Goal: Transaction & Acquisition: Register for event/course

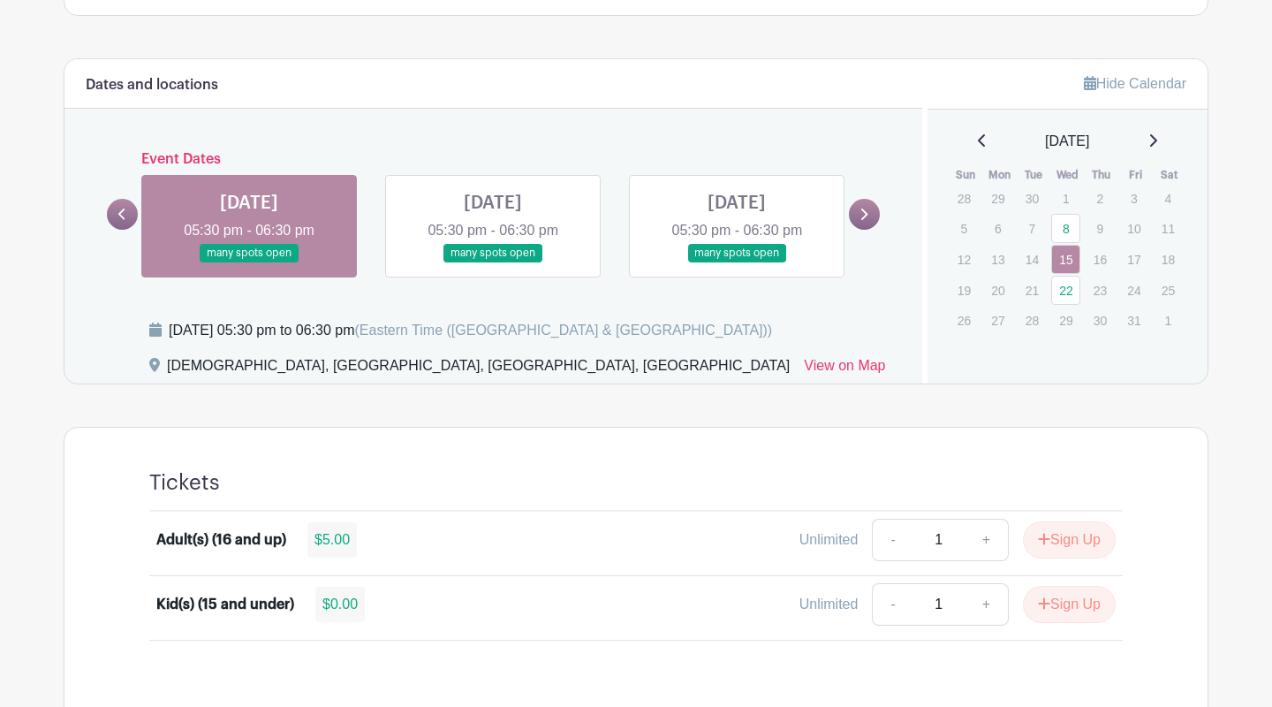
scroll to position [722, 0]
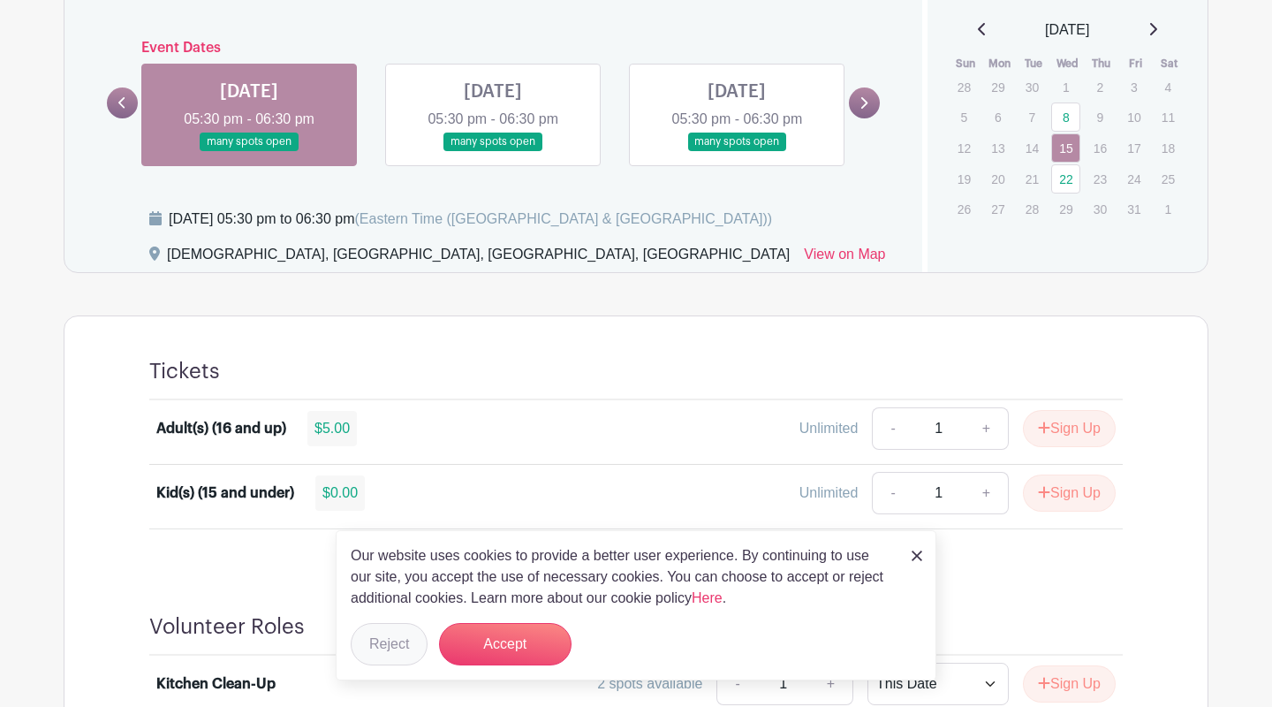
click at [396, 657] on button "Reject" at bounding box center [389, 644] width 77 height 42
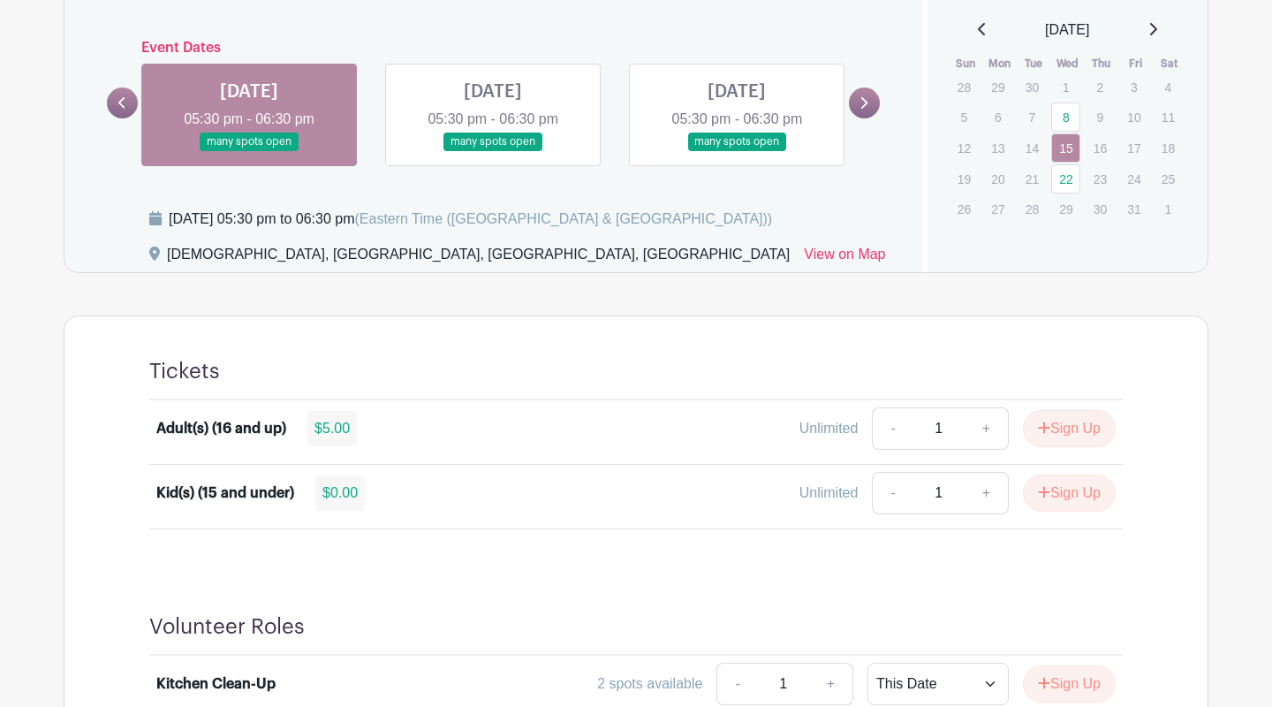
click at [983, 489] on link "+" at bounding box center [987, 493] width 44 height 42
click at [981, 493] on link "+" at bounding box center [987, 493] width 44 height 42
click at [881, 496] on link "-" at bounding box center [892, 493] width 41 height 42
type input "2"
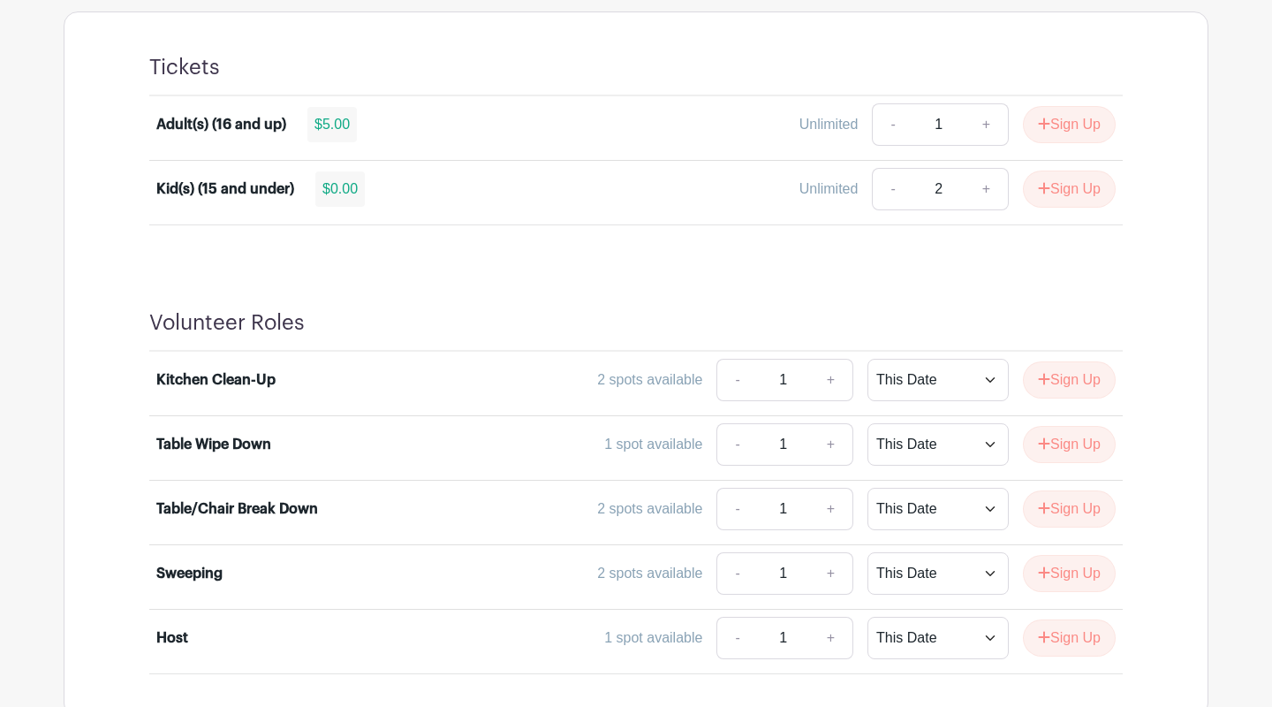
scroll to position [1028, 0]
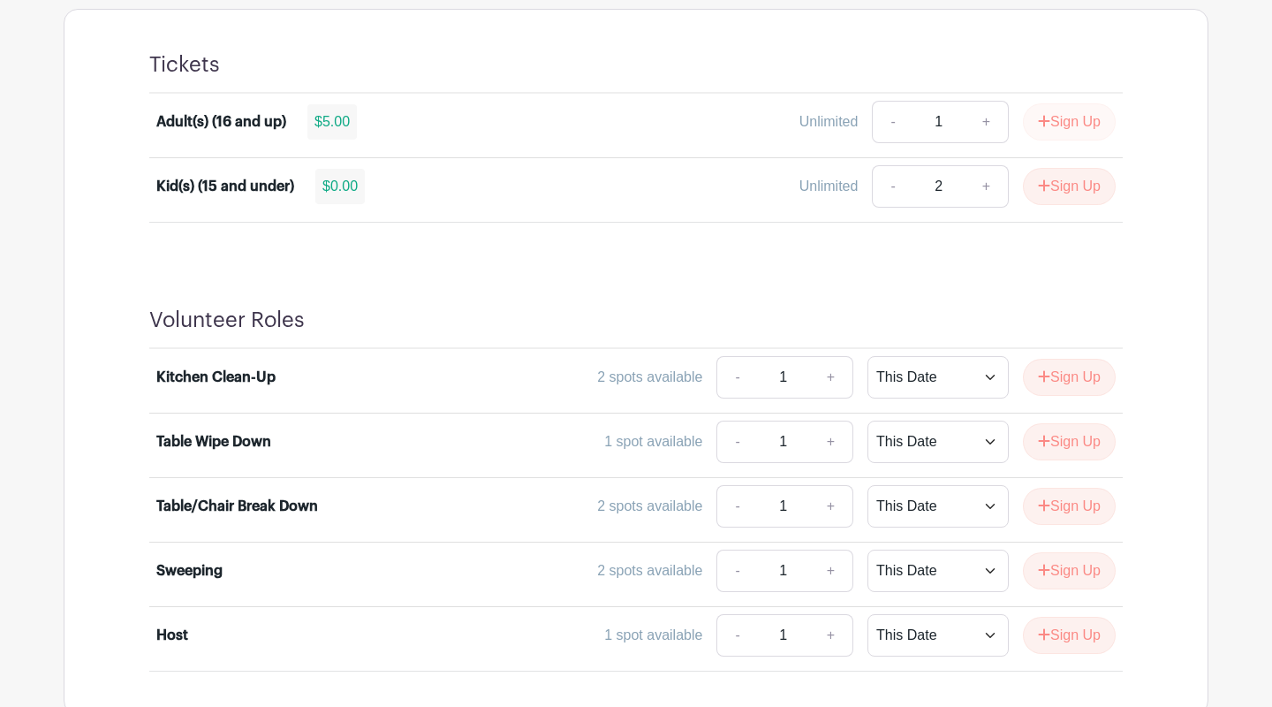
click at [1059, 128] on button "Sign Up" at bounding box center [1069, 121] width 93 height 37
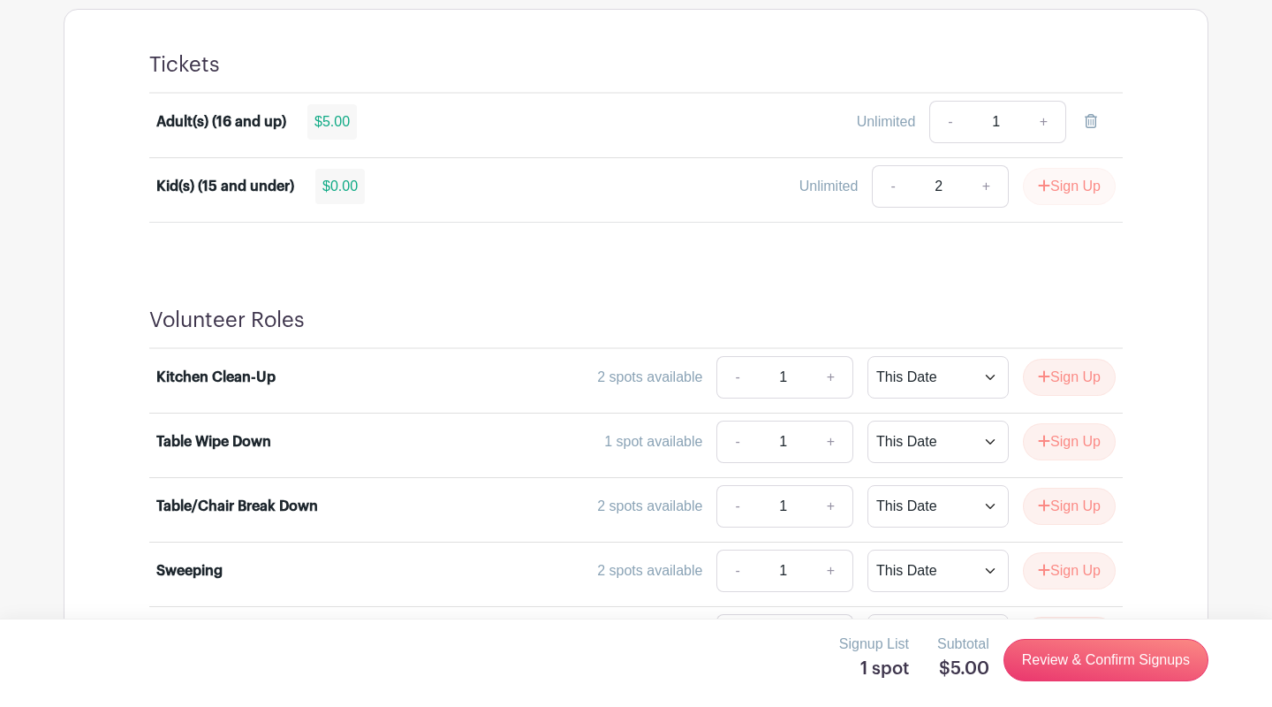
click at [1057, 181] on button "Sign Up" at bounding box center [1069, 186] width 93 height 37
click at [1065, 385] on button "Sign Up" at bounding box center [1069, 377] width 93 height 37
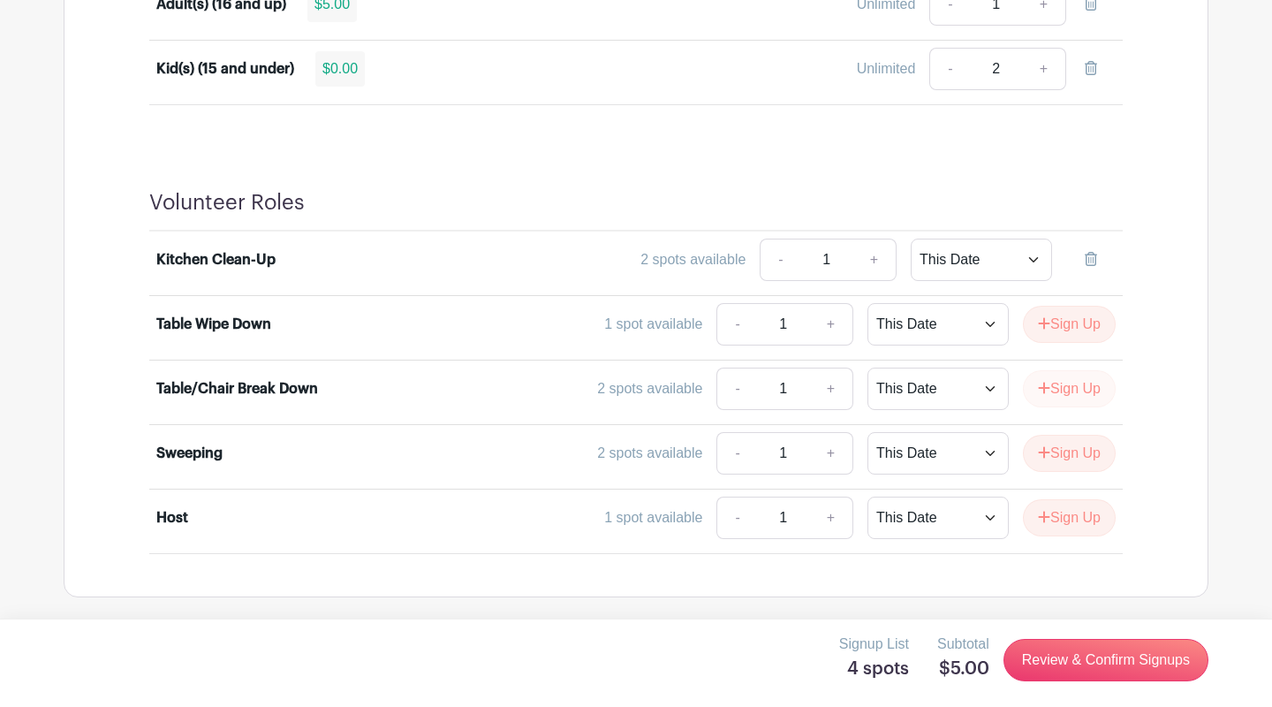
scroll to position [1145, 0]
click at [1070, 662] on link "Review & Confirm Signups" at bounding box center [1106, 660] width 205 height 42
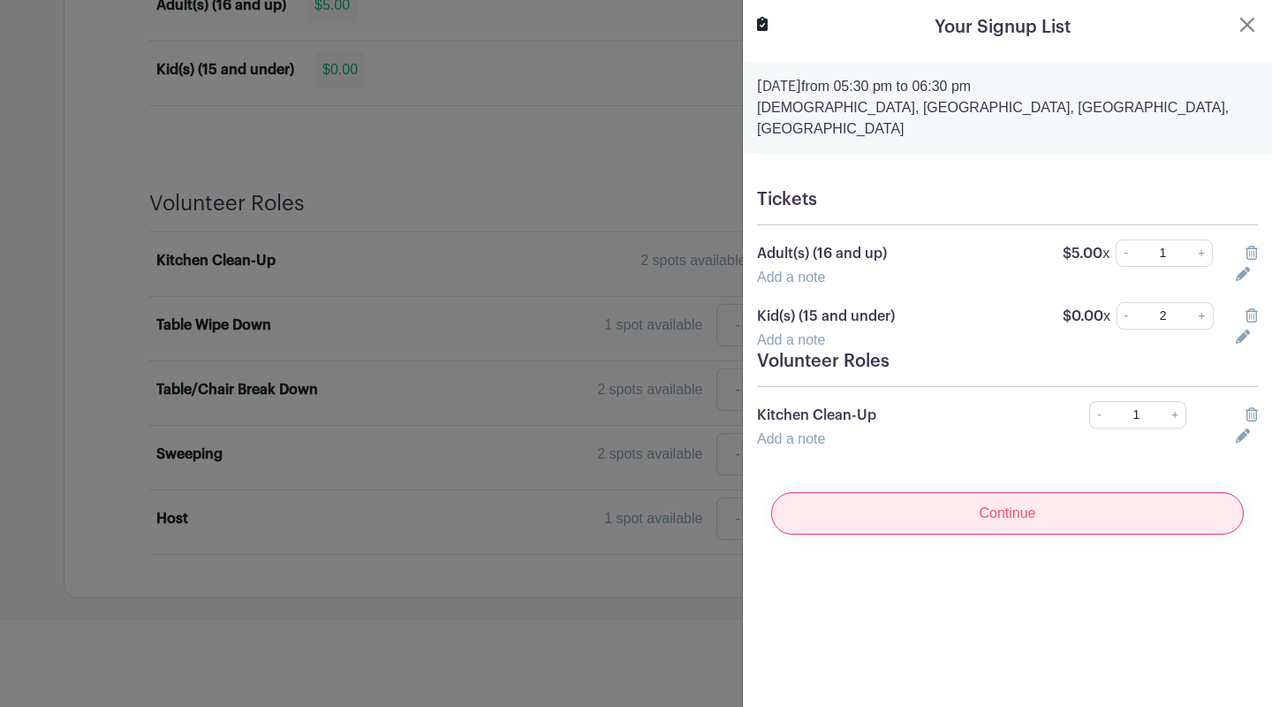
click at [1031, 492] on input "Continue" at bounding box center [1007, 513] width 473 height 42
click at [1010, 492] on input "Continue" at bounding box center [1007, 513] width 473 height 42
click at [1016, 492] on input "Continue" at bounding box center [1007, 513] width 473 height 42
click at [1020, 496] on input "Continue" at bounding box center [1007, 513] width 473 height 42
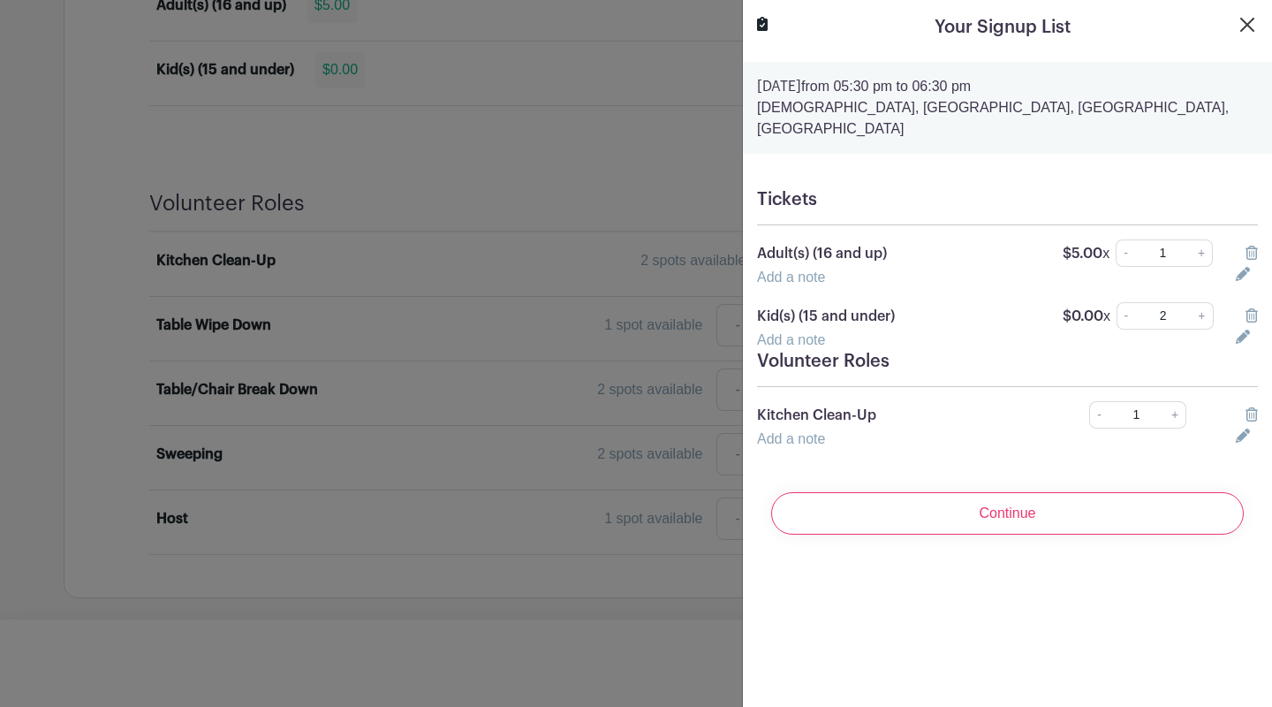
click at [1245, 21] on button "Close" at bounding box center [1247, 24] width 21 height 21
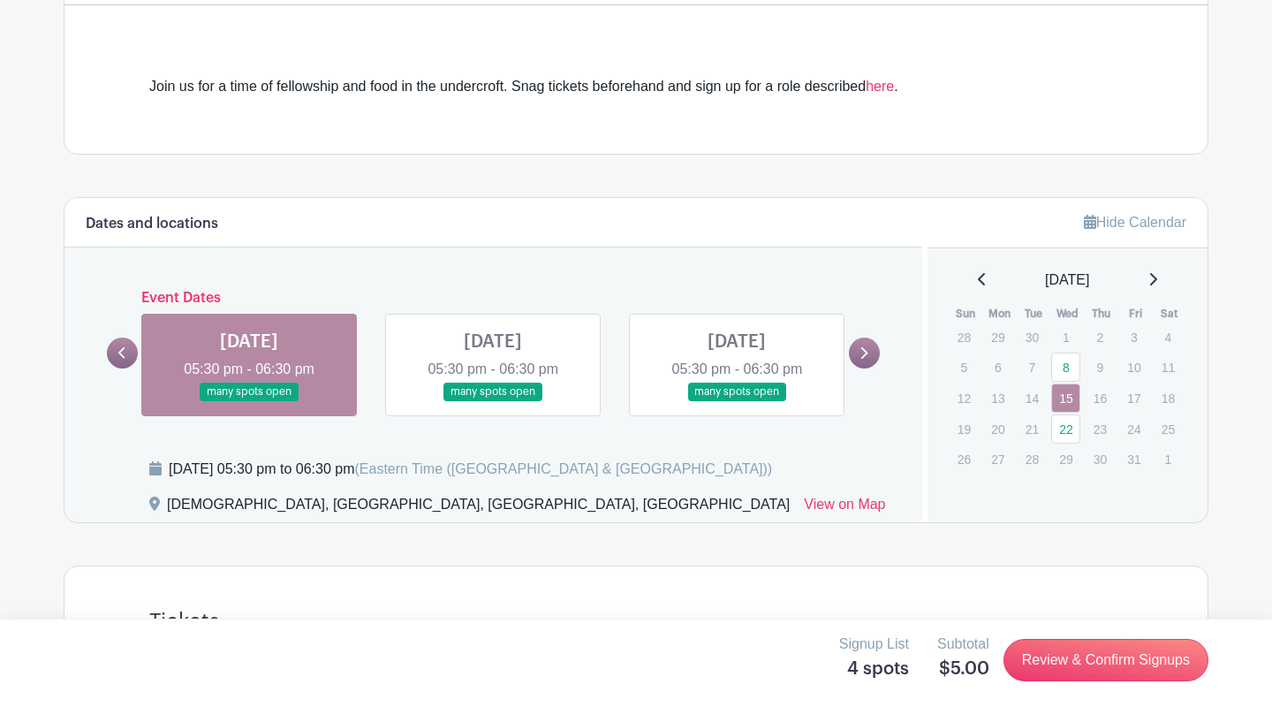
scroll to position [463, 0]
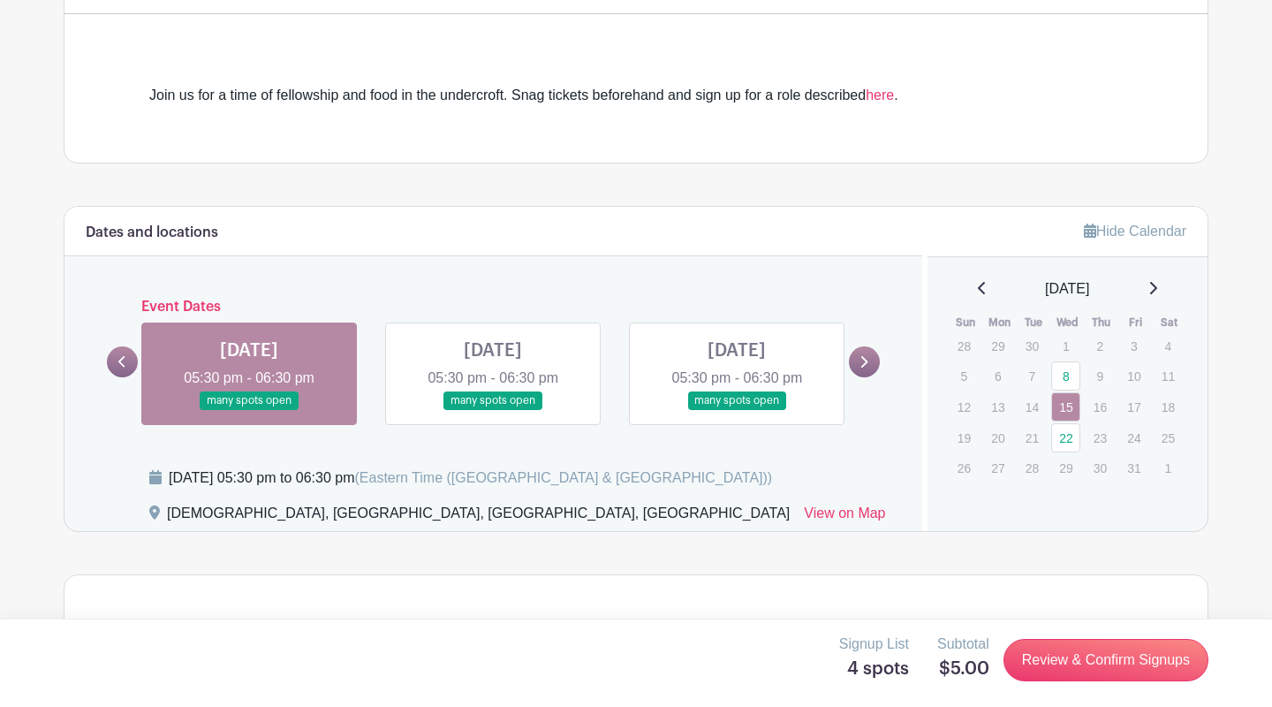
click at [493, 410] on link at bounding box center [493, 410] width 0 height 0
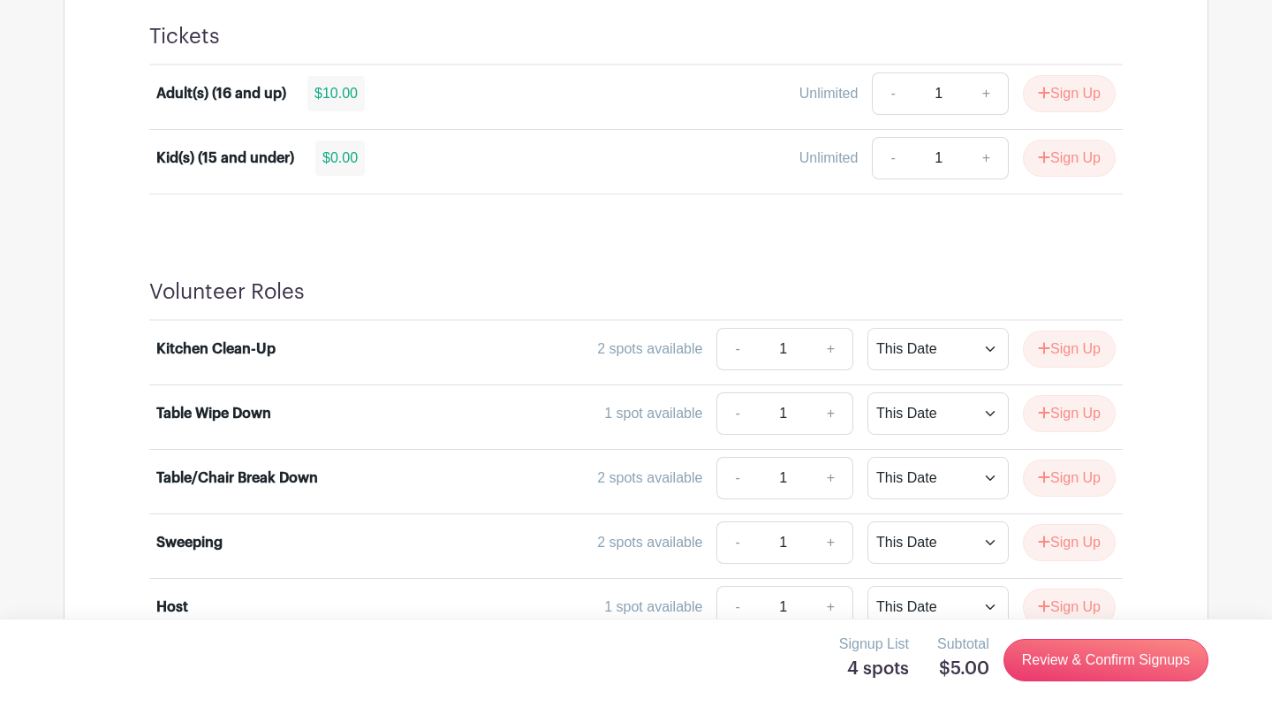
scroll to position [1062, 0]
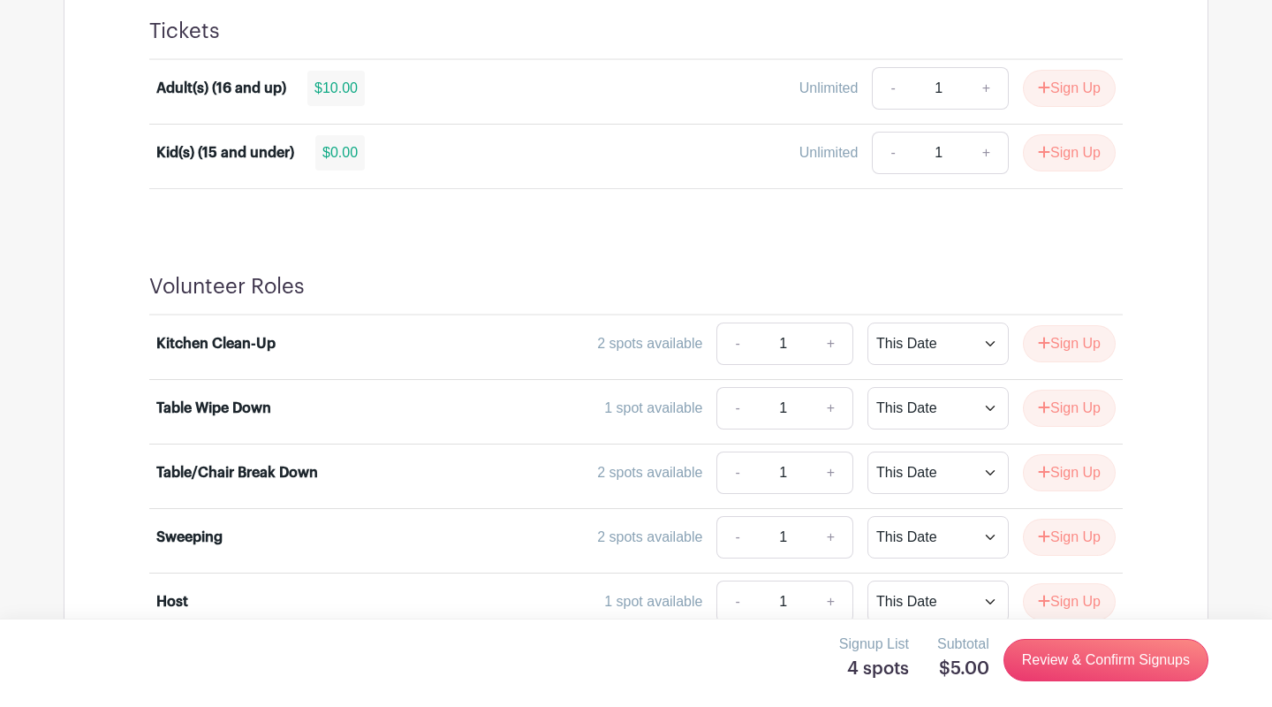
click at [981, 89] on link "+" at bounding box center [987, 88] width 44 height 42
type input "2"
click at [981, 153] on link "+" at bounding box center [987, 153] width 44 height 42
type input "2"
click at [1073, 75] on button "Sign Up" at bounding box center [1069, 88] width 93 height 37
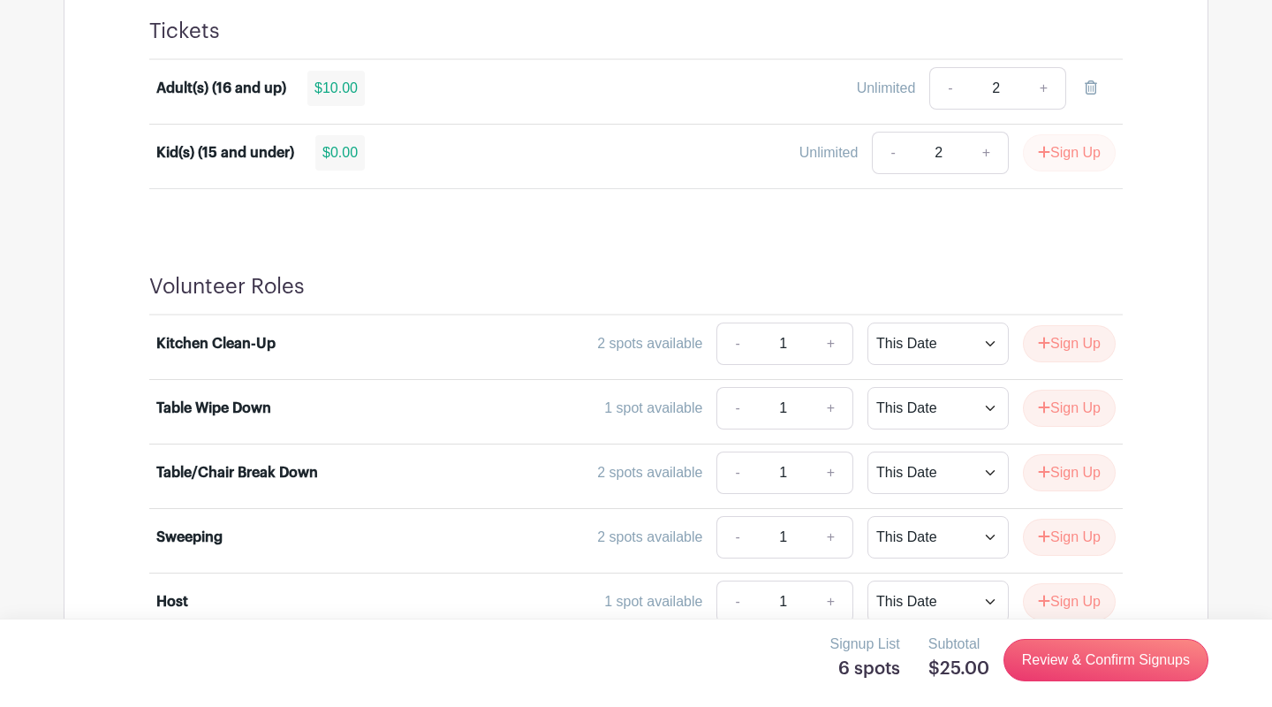
click at [1064, 156] on button "Sign Up" at bounding box center [1069, 152] width 93 height 37
click at [1066, 342] on button "Sign Up" at bounding box center [1069, 343] width 93 height 37
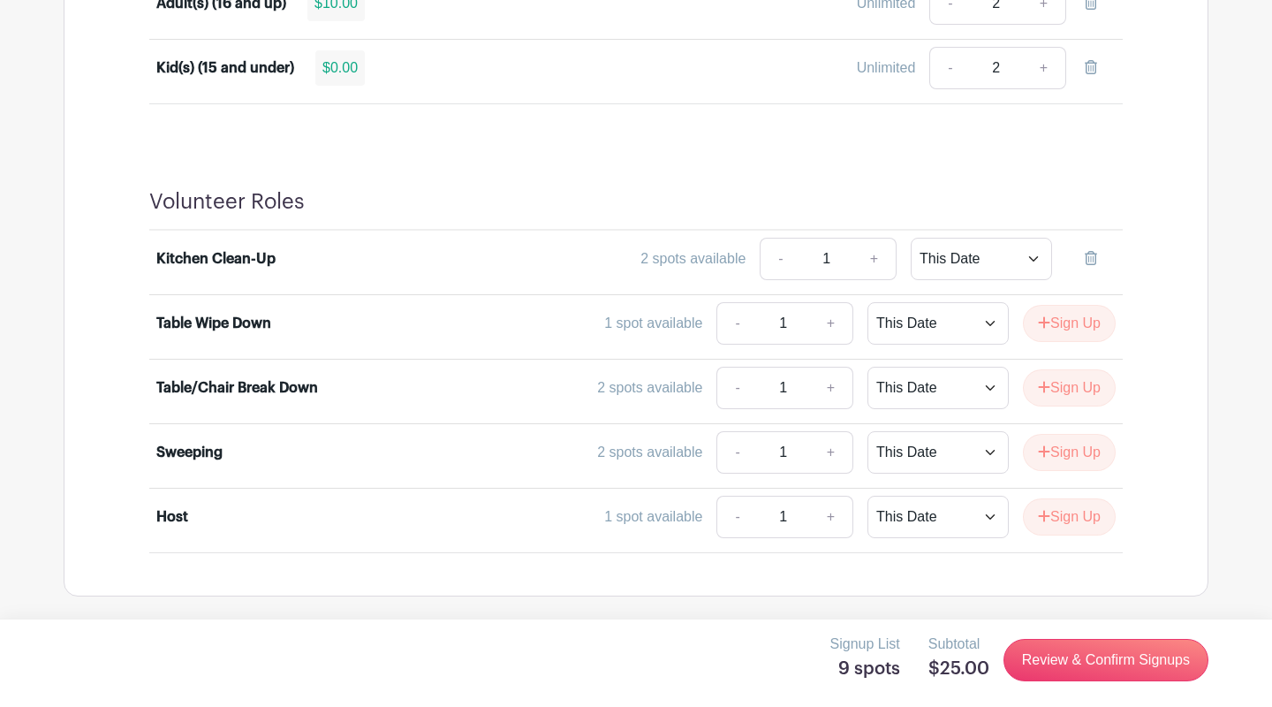
scroll to position [1145, 0]
click at [1072, 332] on button "Sign Up" at bounding box center [1069, 325] width 93 height 37
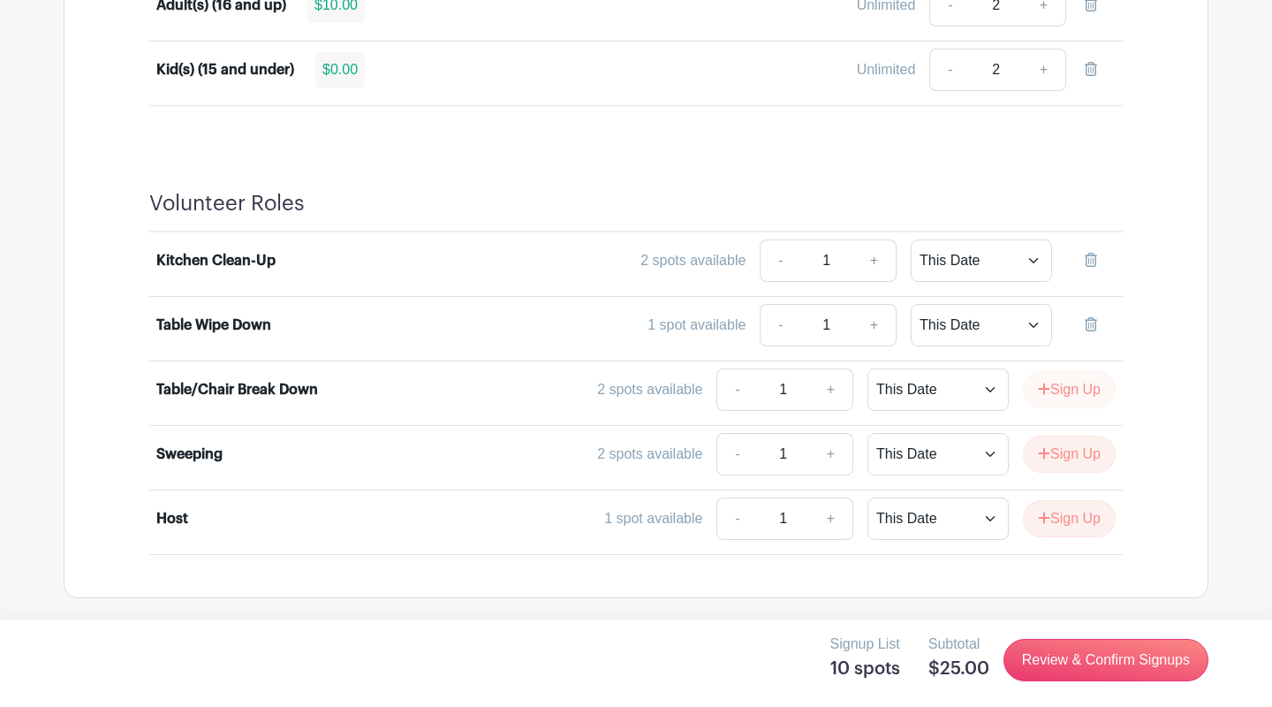
click at [1064, 394] on button "Sign Up" at bounding box center [1069, 389] width 93 height 37
click at [1105, 659] on link "Review & Confirm Signups" at bounding box center [1106, 660] width 205 height 42
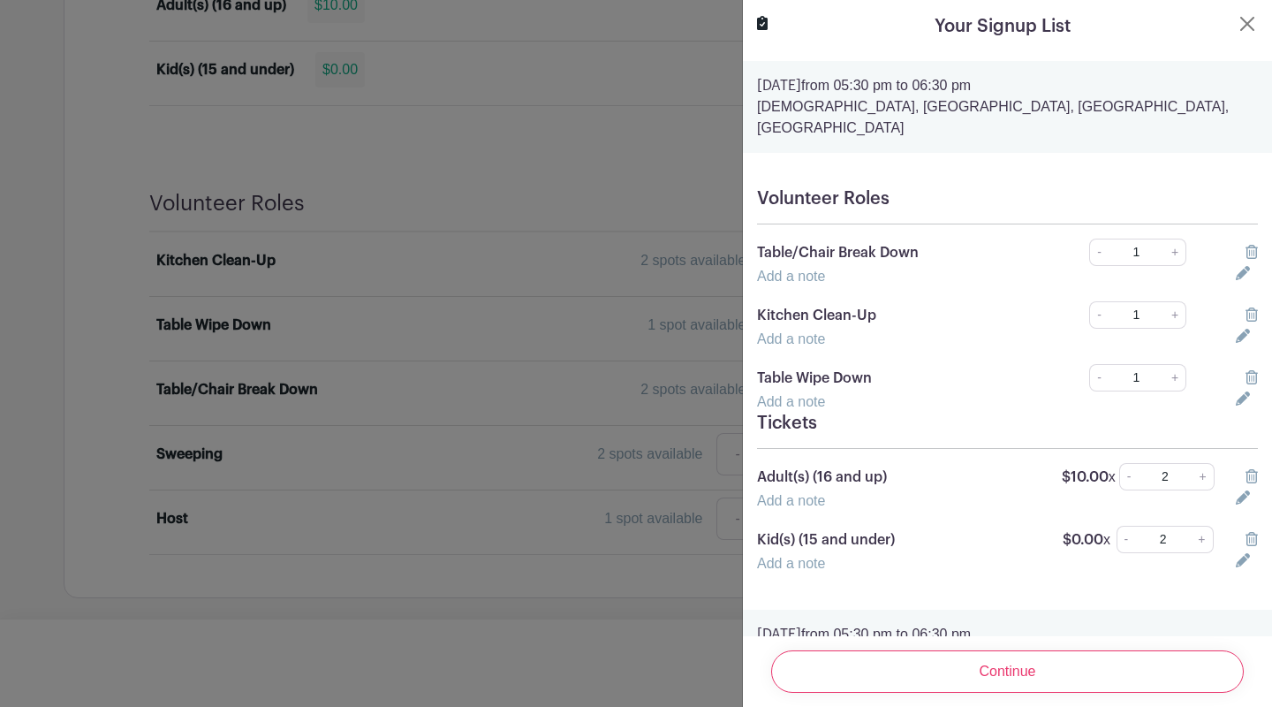
scroll to position [0, 0]
click at [1248, 23] on button "Close" at bounding box center [1247, 24] width 21 height 21
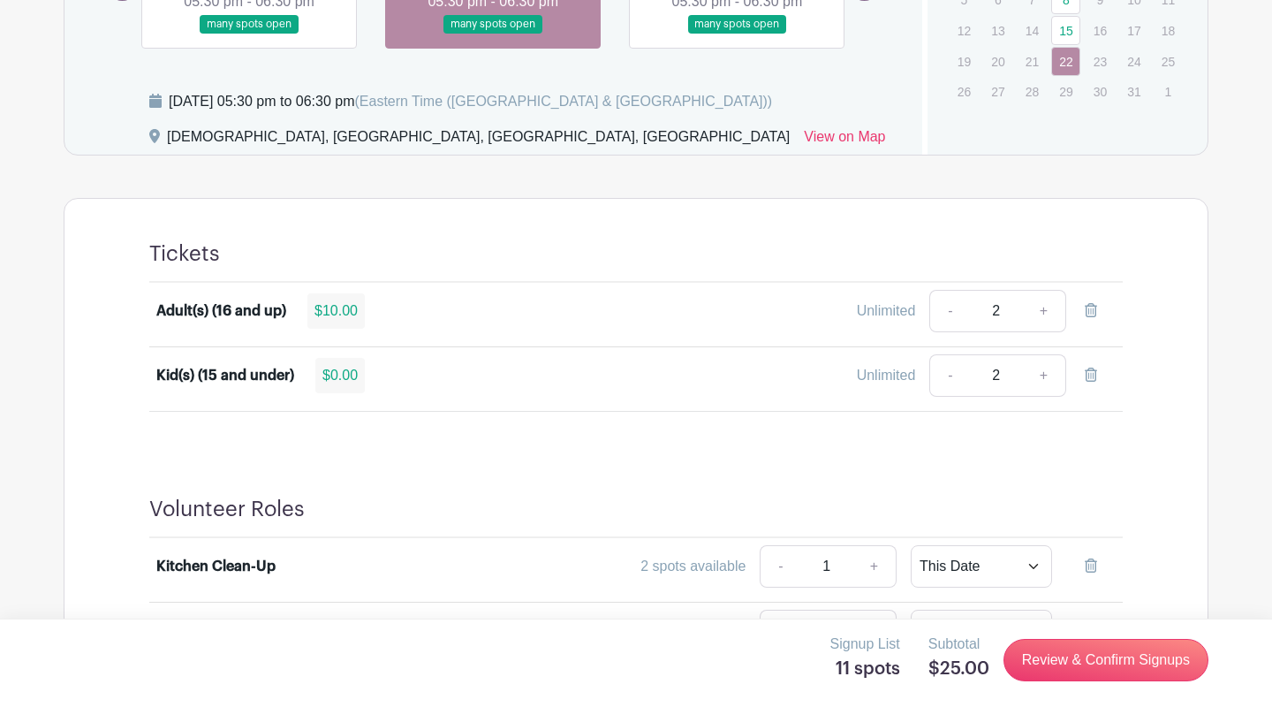
scroll to position [862, 0]
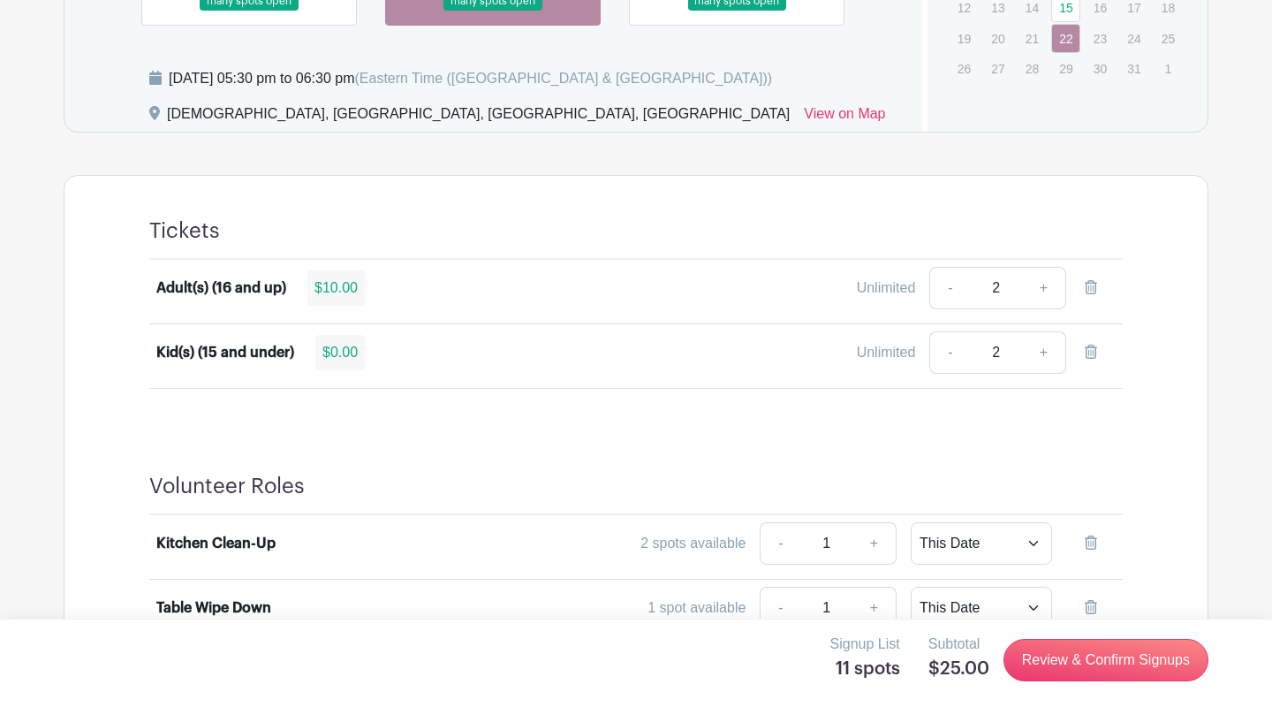
click at [1087, 291] on icon at bounding box center [1091, 287] width 12 height 14
click at [1093, 355] on icon at bounding box center [1091, 352] width 12 height 14
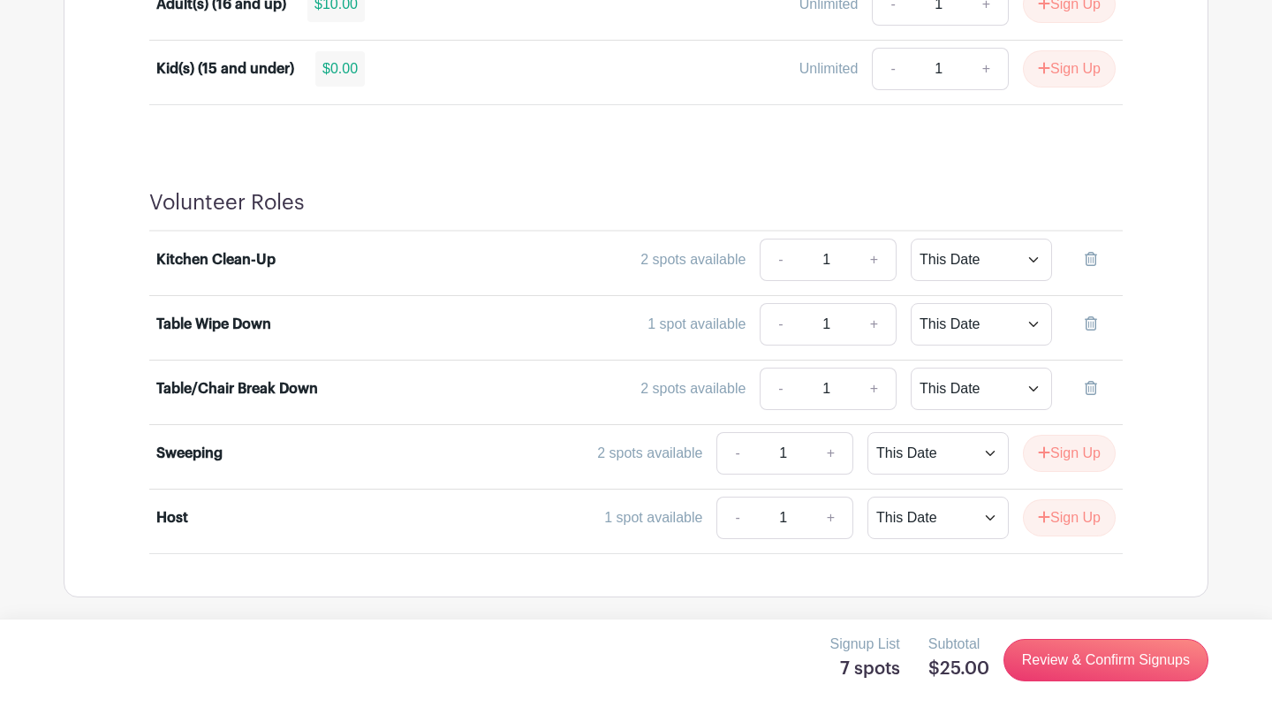
scroll to position [1145, 0]
click at [1091, 255] on icon at bounding box center [1091, 260] width 12 height 14
click at [1087, 321] on icon at bounding box center [1091, 324] width 12 height 14
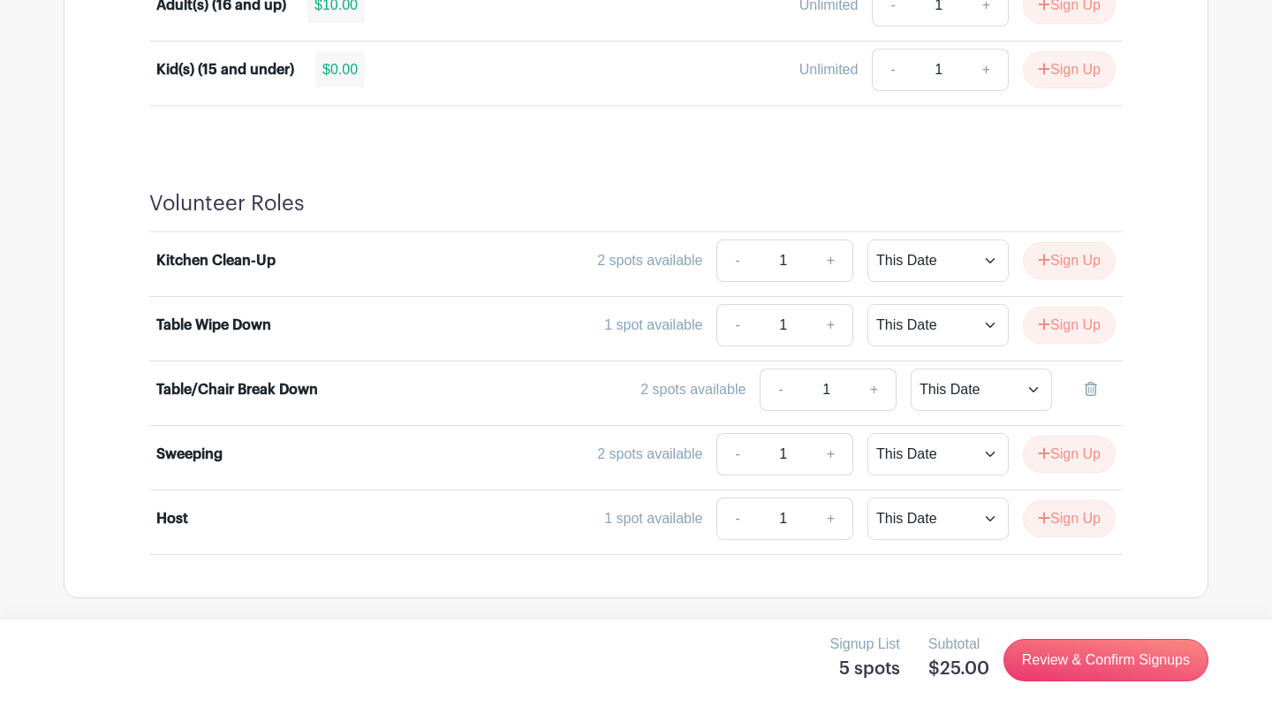
click at [1087, 385] on icon at bounding box center [1091, 389] width 12 height 14
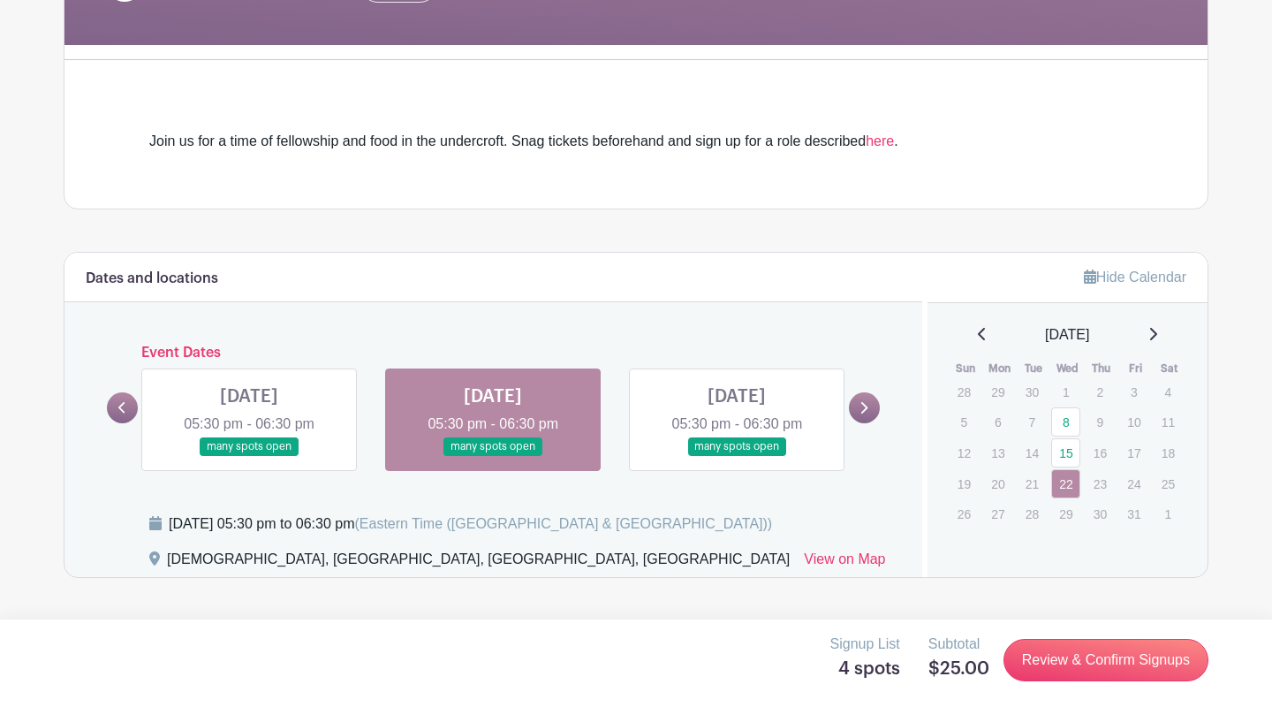
scroll to position [284, 0]
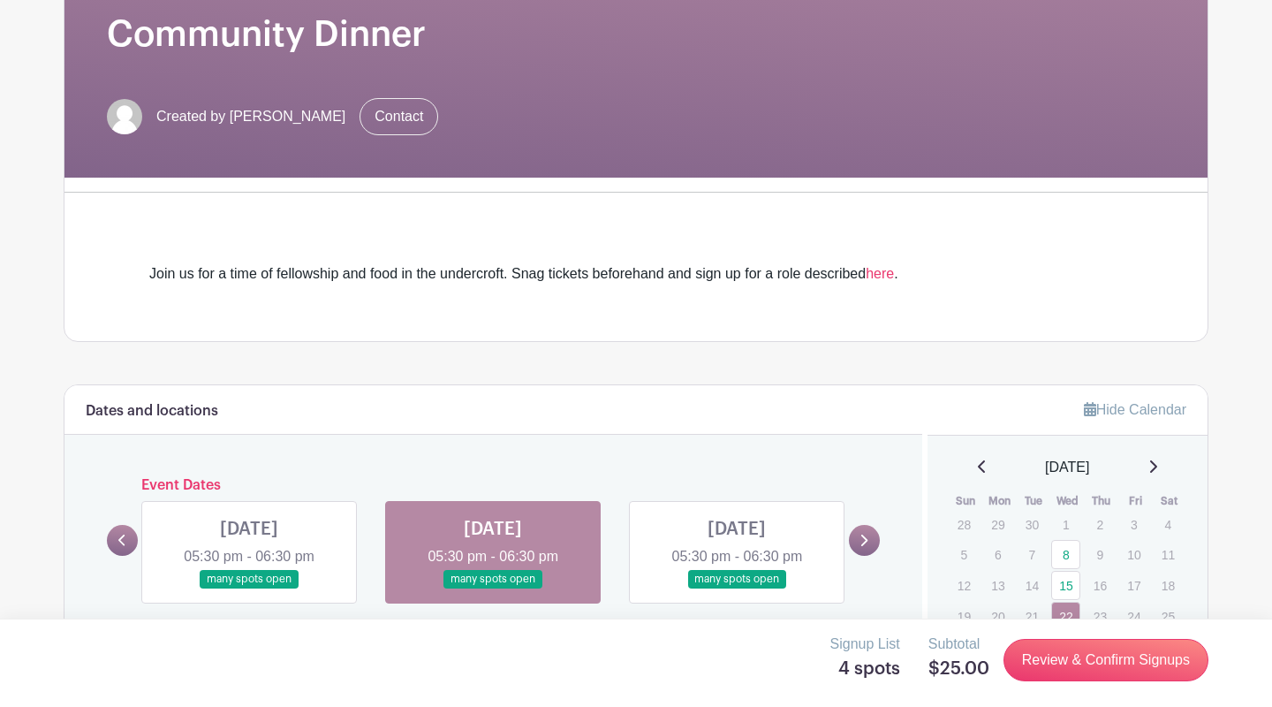
click at [249, 588] on link at bounding box center [249, 588] width 0 height 0
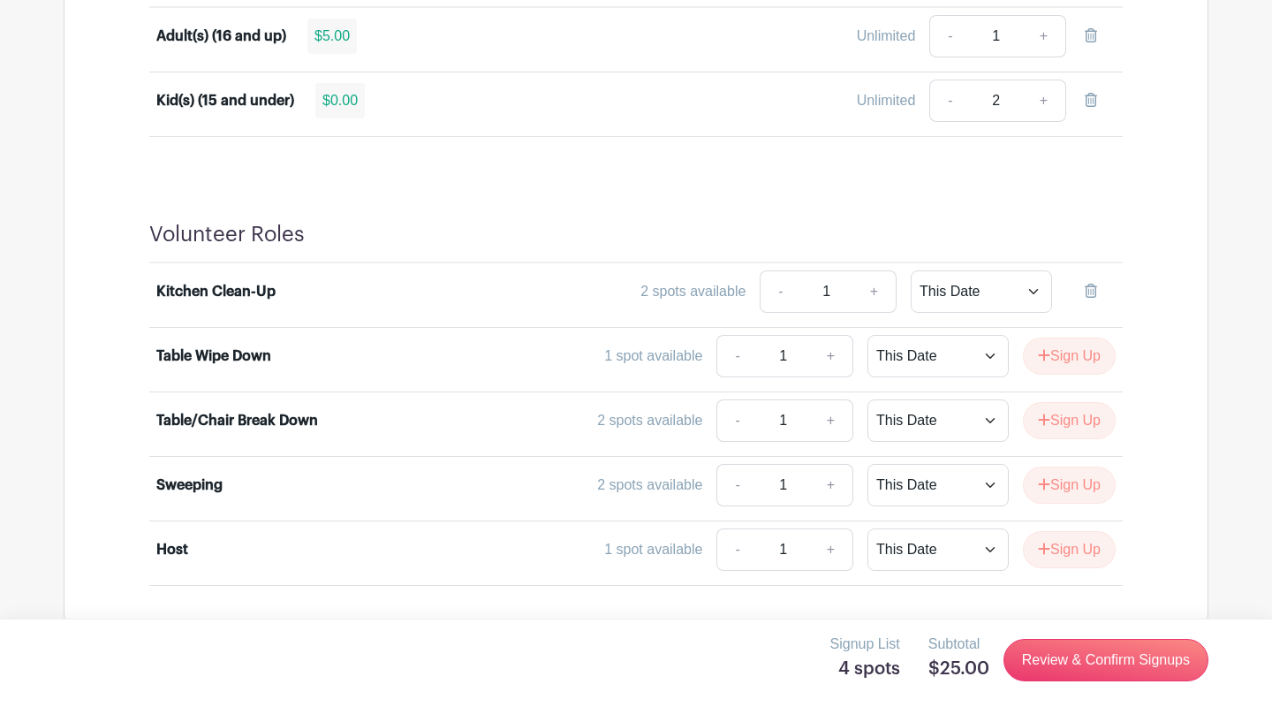
scroll to position [1115, 0]
click at [1066, 662] on link "Review & Confirm Signups" at bounding box center [1106, 660] width 205 height 42
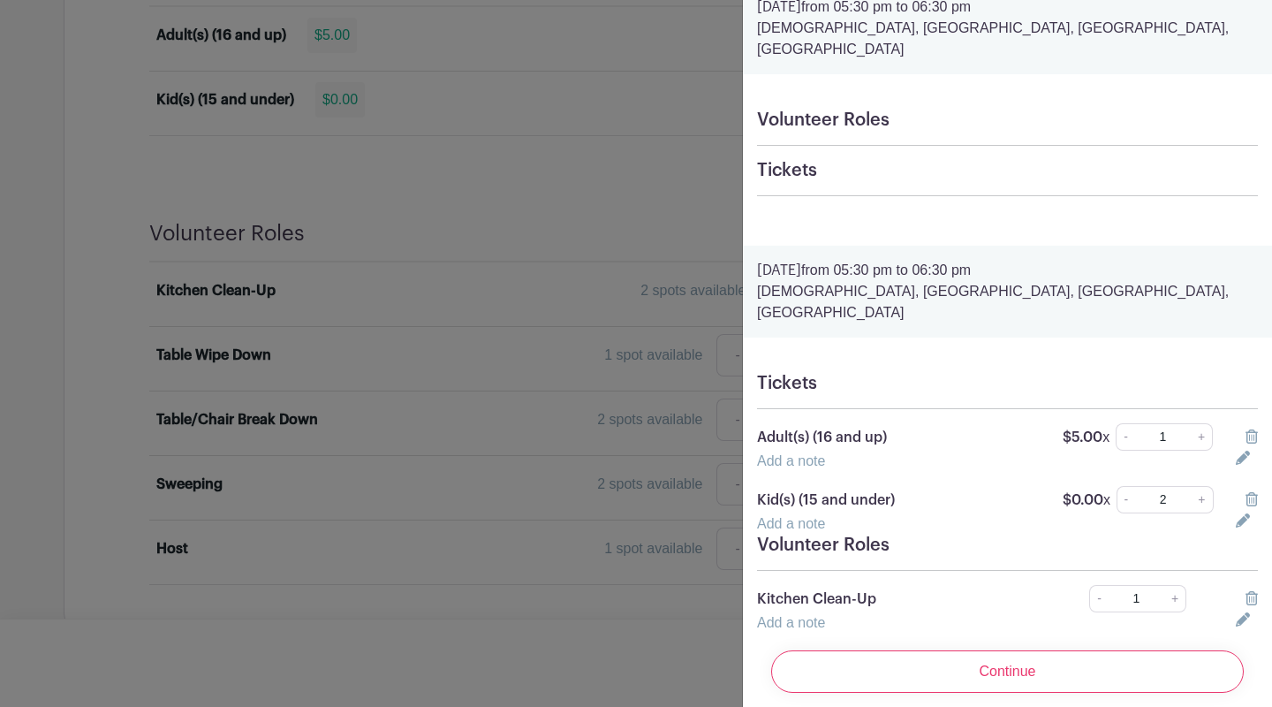
scroll to position [79, 0]
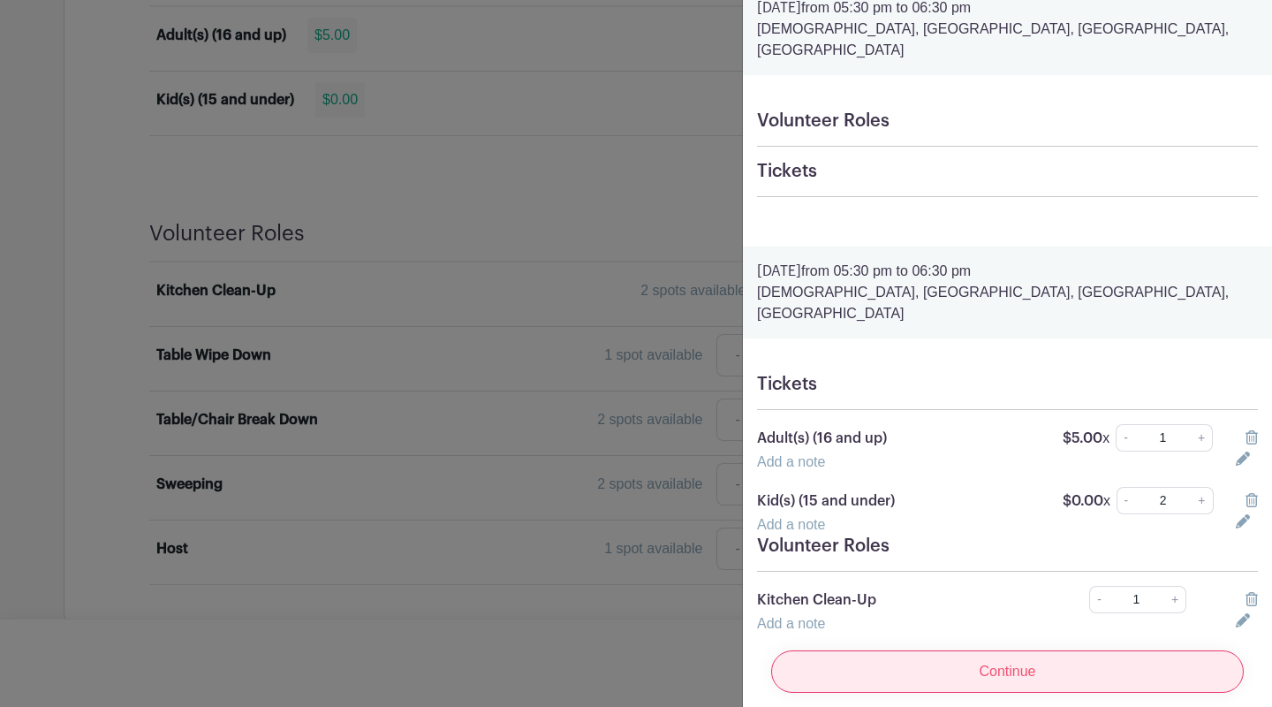
click at [1030, 659] on input "Continue" at bounding box center [1007, 671] width 473 height 42
click at [1027, 650] on input "Continue" at bounding box center [1007, 671] width 473 height 42
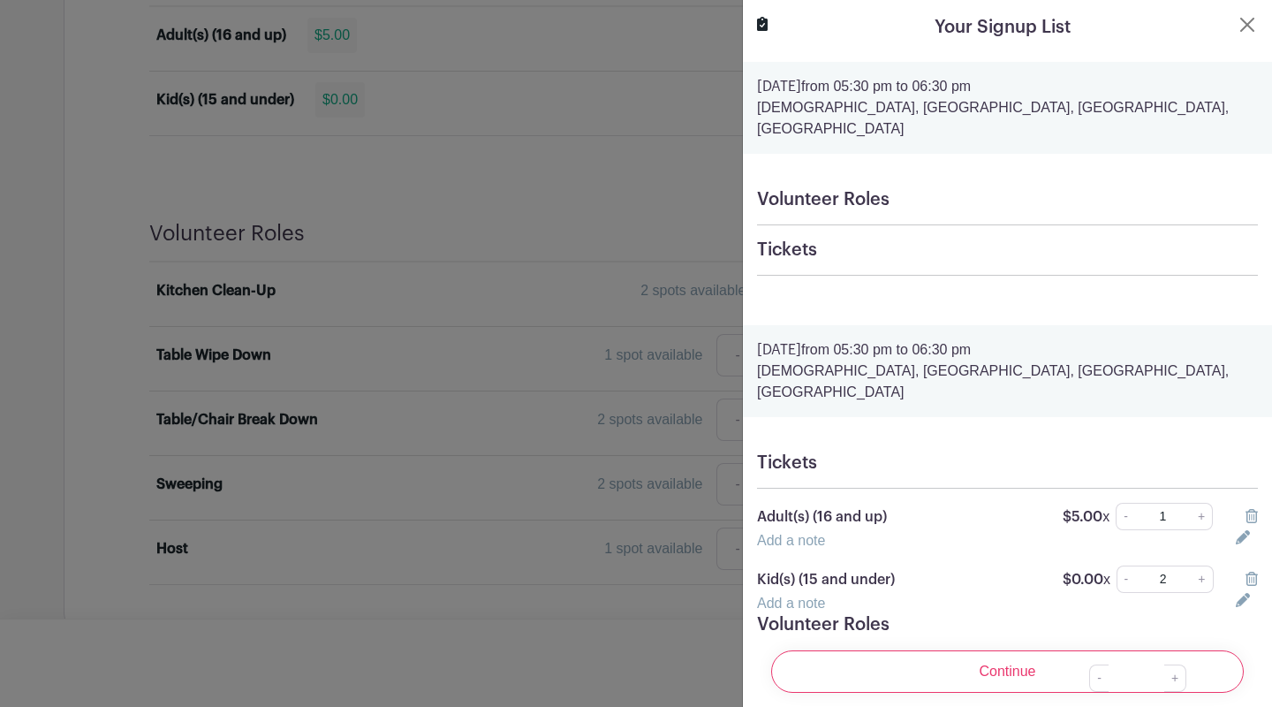
scroll to position [0, 0]
click at [1250, 22] on button "Close" at bounding box center [1247, 24] width 21 height 21
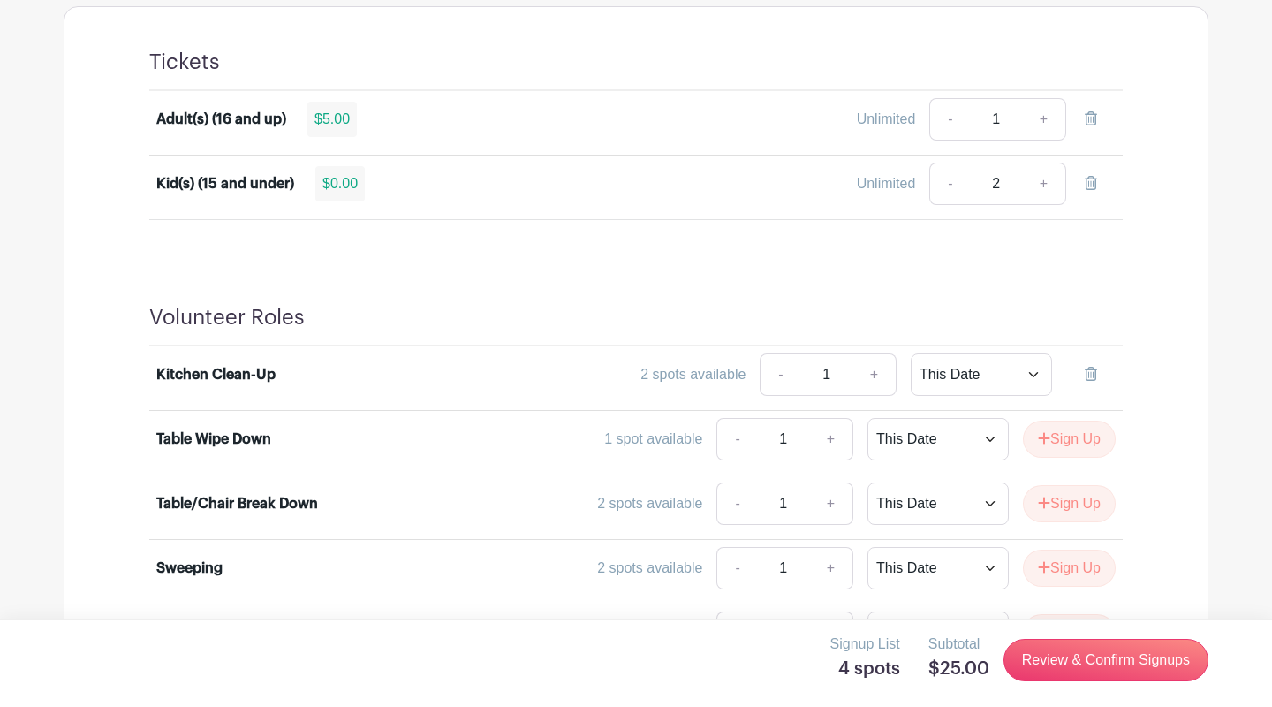
scroll to position [1016, 0]
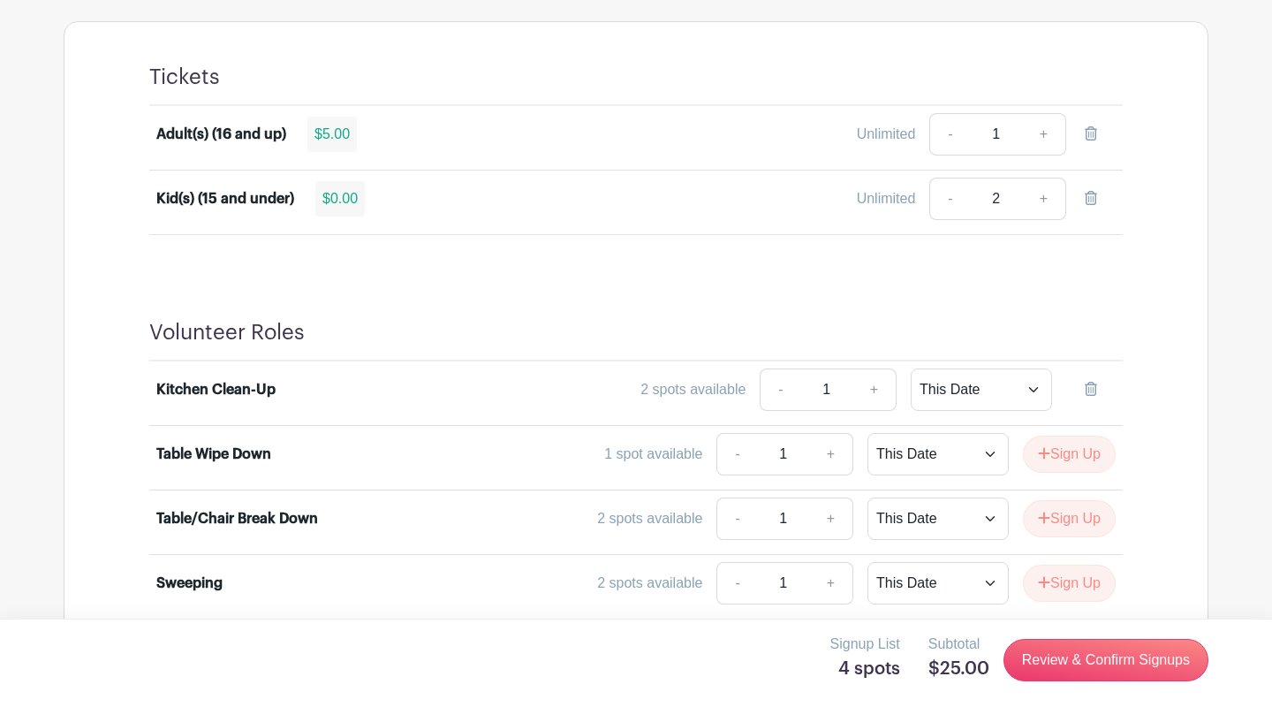
click at [1089, 138] on icon at bounding box center [1091, 133] width 12 height 14
click at [1096, 199] on icon at bounding box center [1091, 198] width 12 height 14
click at [1090, 385] on icon at bounding box center [1091, 389] width 12 height 14
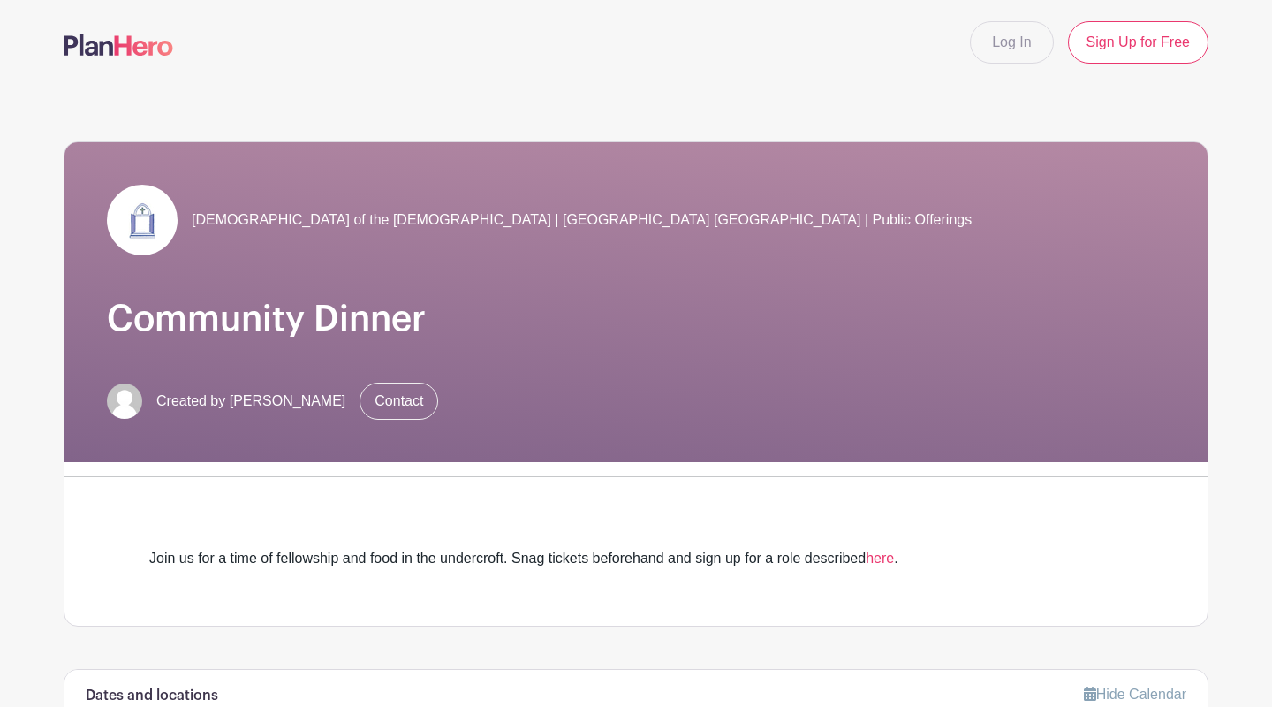
scroll to position [0, 0]
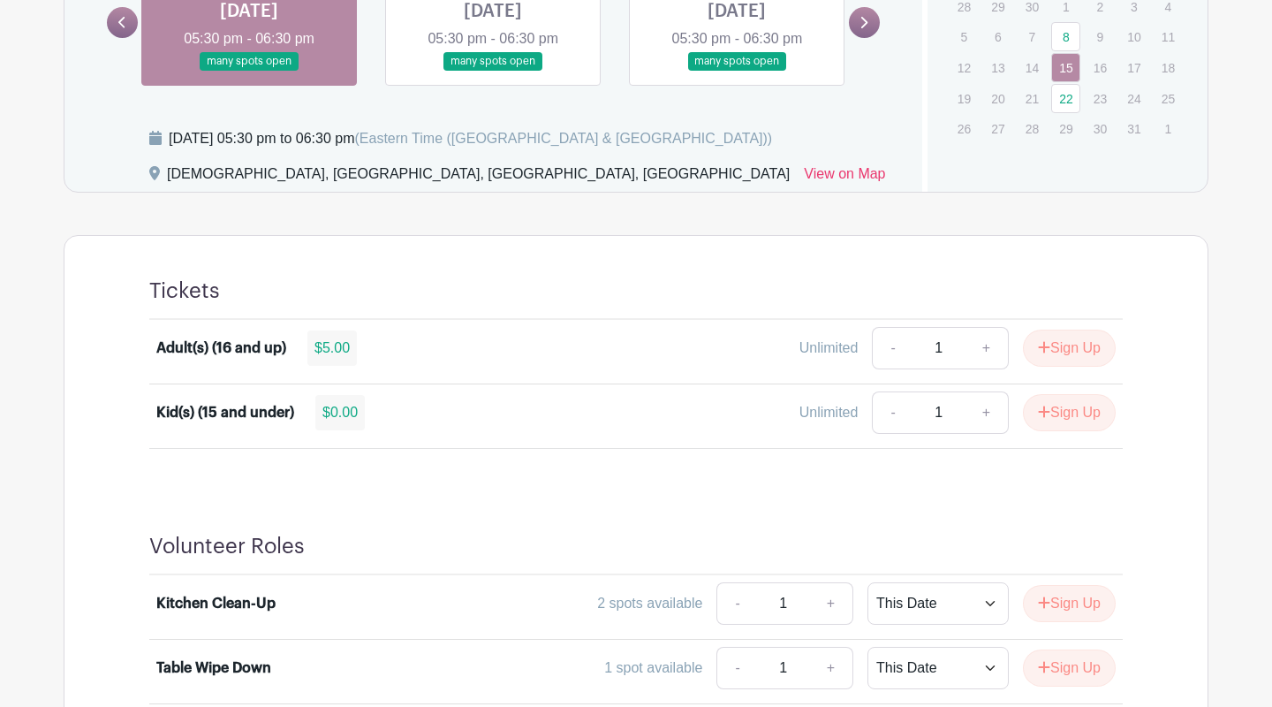
scroll to position [815, 0]
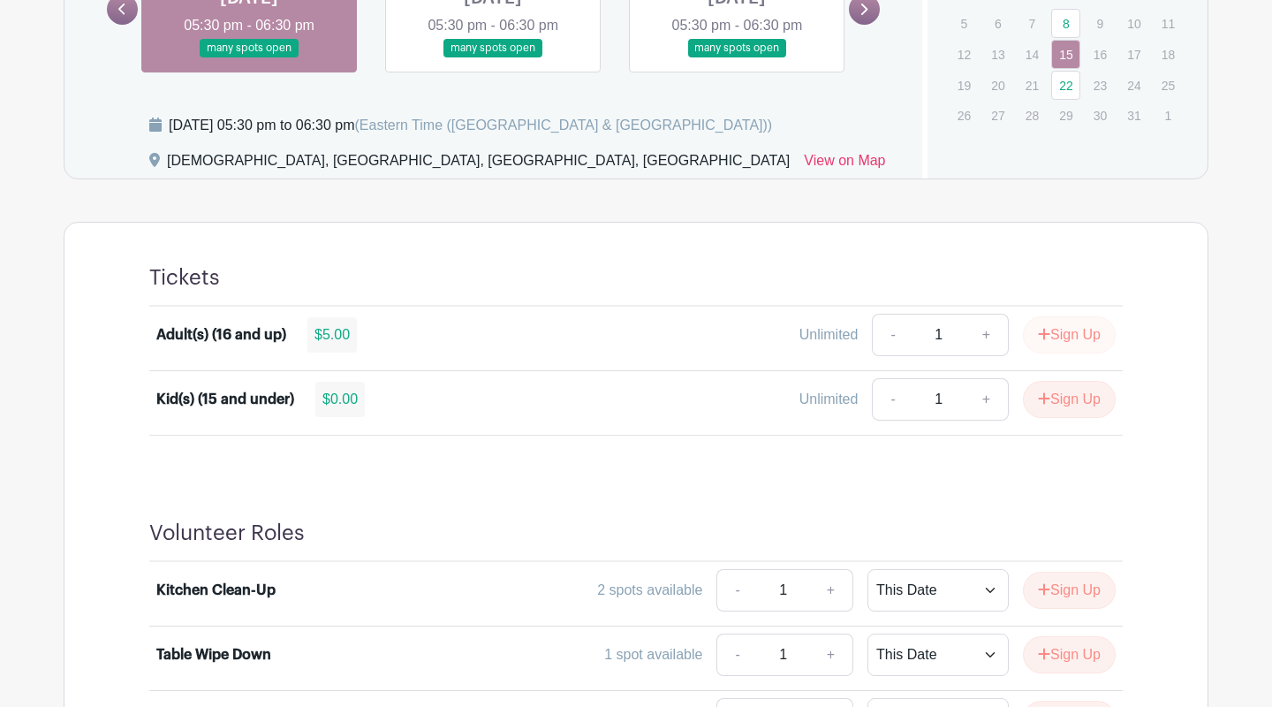
click at [1072, 341] on button "Sign Up" at bounding box center [1069, 334] width 93 height 37
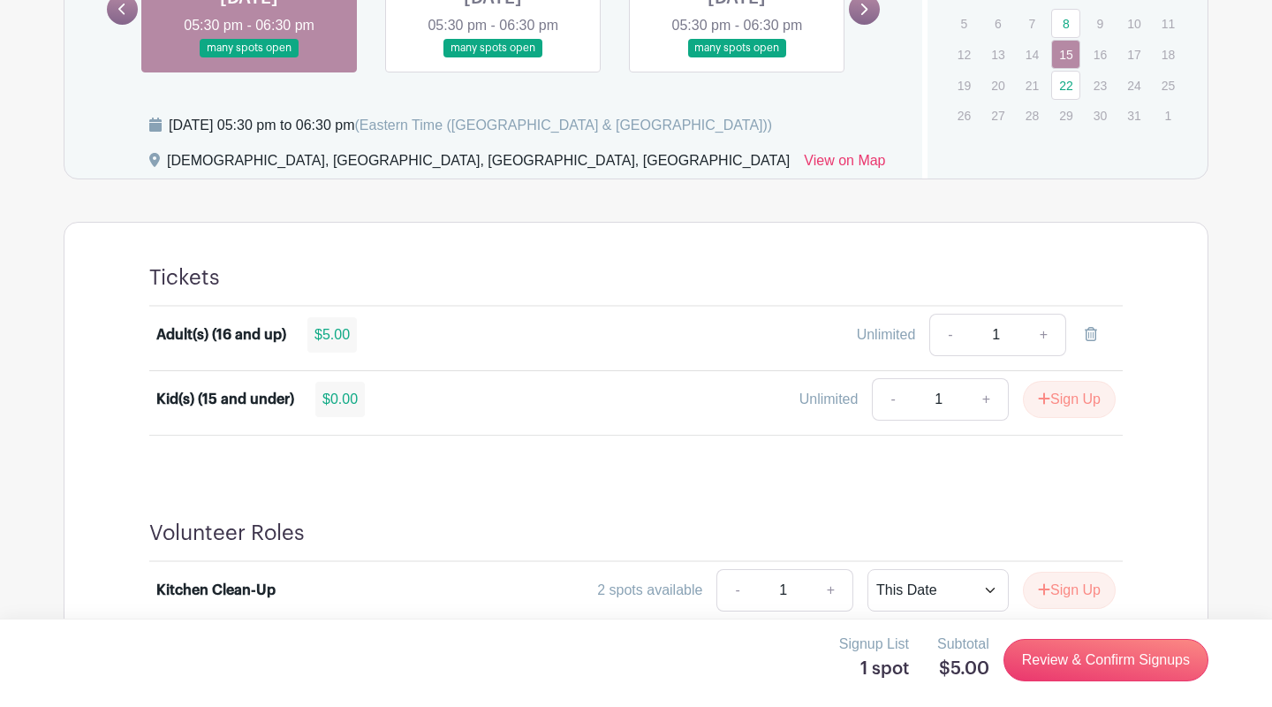
click at [981, 403] on link "+" at bounding box center [987, 399] width 44 height 42
type input "2"
click at [1057, 402] on button "Sign Up" at bounding box center [1069, 399] width 93 height 37
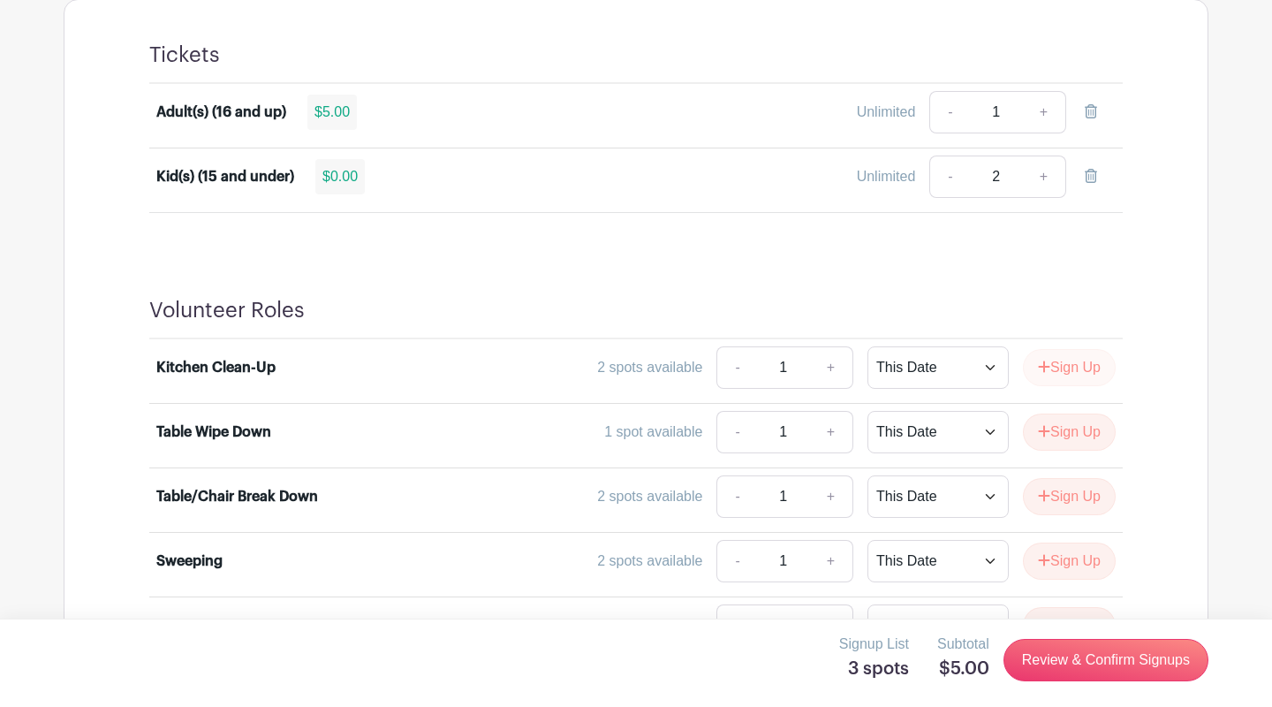
scroll to position [1045, 0]
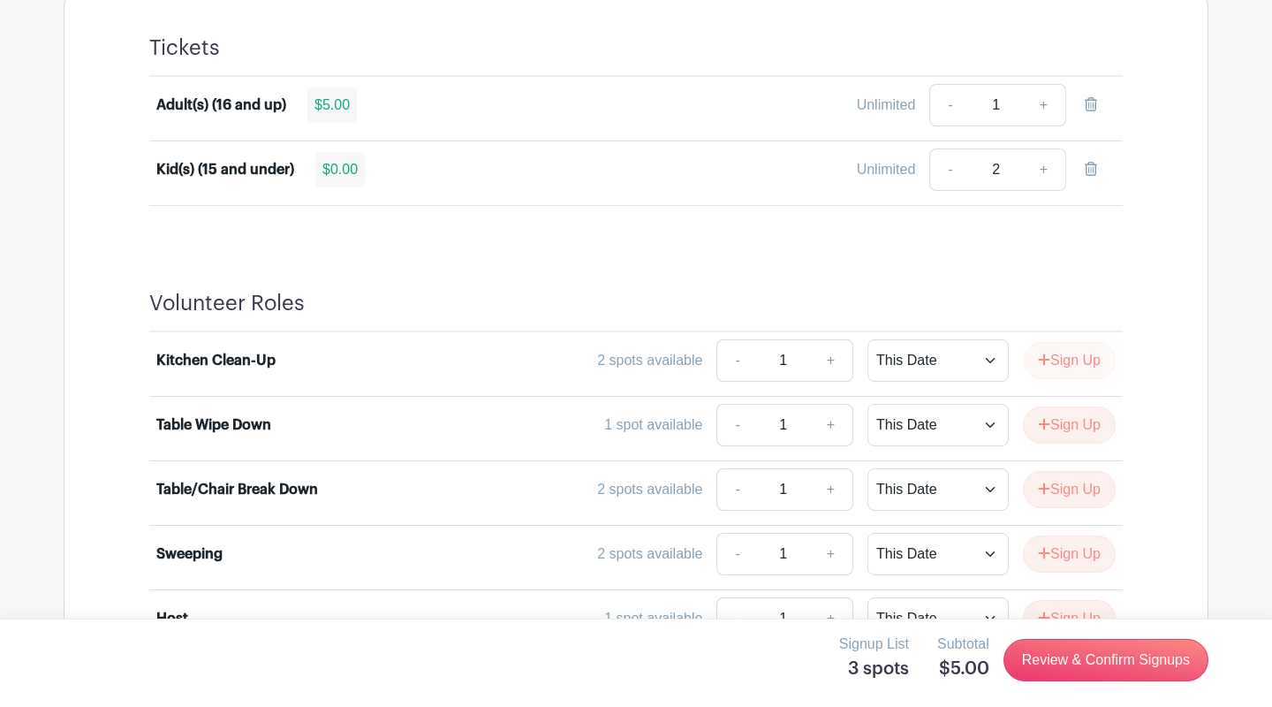
click at [1077, 362] on button "Sign Up" at bounding box center [1069, 360] width 93 height 37
click at [1049, 661] on link "Review & Confirm Signups" at bounding box center [1106, 660] width 205 height 42
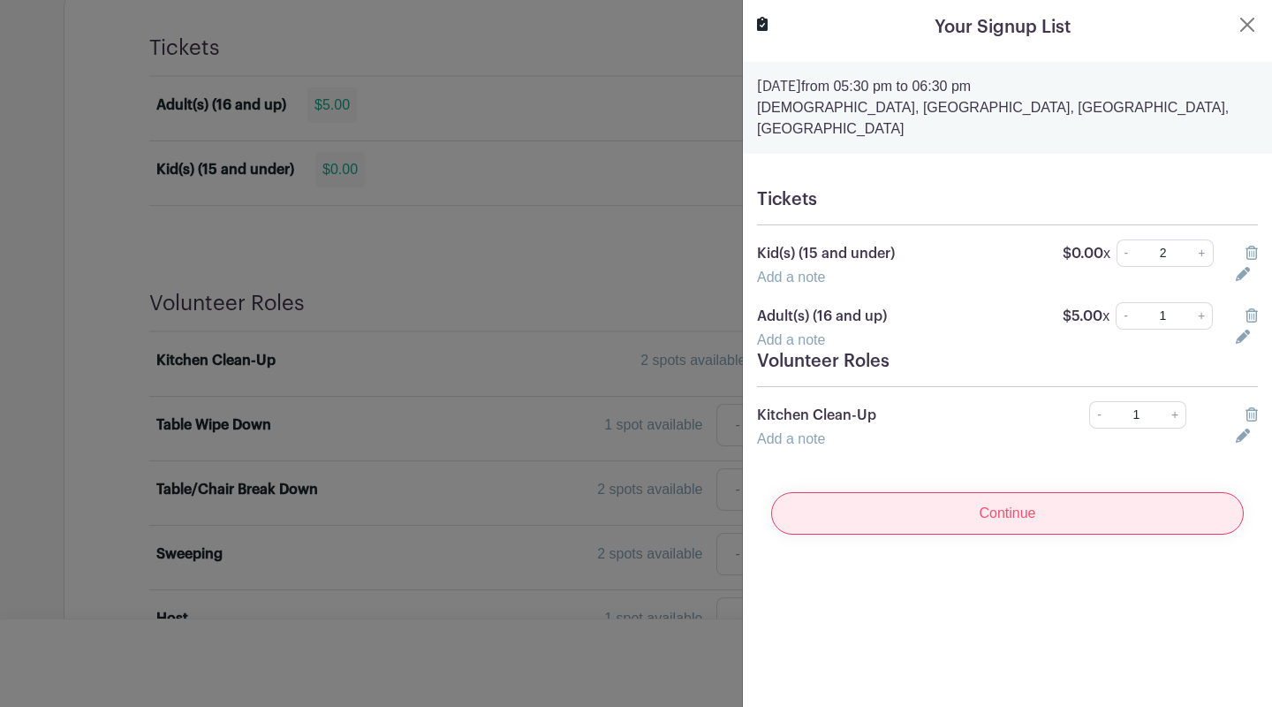
click at [1015, 496] on input "Continue" at bounding box center [1007, 513] width 473 height 42
click at [996, 492] on input "Continue" at bounding box center [1007, 513] width 473 height 42
click at [996, 500] on input "Continue" at bounding box center [1007, 513] width 473 height 42
